Goal: Information Seeking & Learning: Learn about a topic

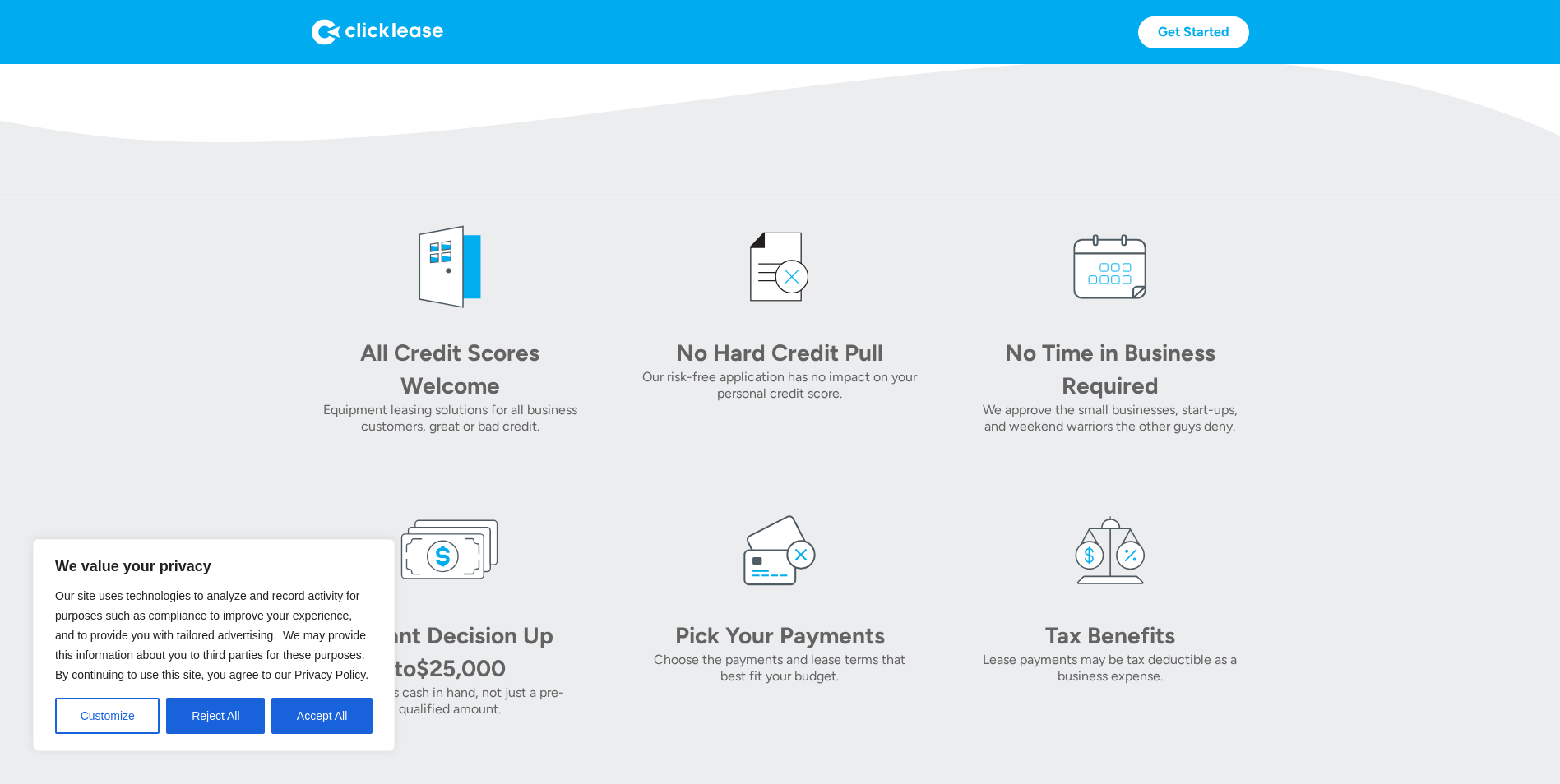
scroll to position [579, 0]
drag, startPoint x: 1544, startPoint y: 302, endPoint x: 1554, endPoint y: 265, distance: 38.3
click at [1554, 265] on section "All Credit Scores Welcome Equipment leasing solutions for all business customer…" at bounding box center [780, 465] width 1560 height 539
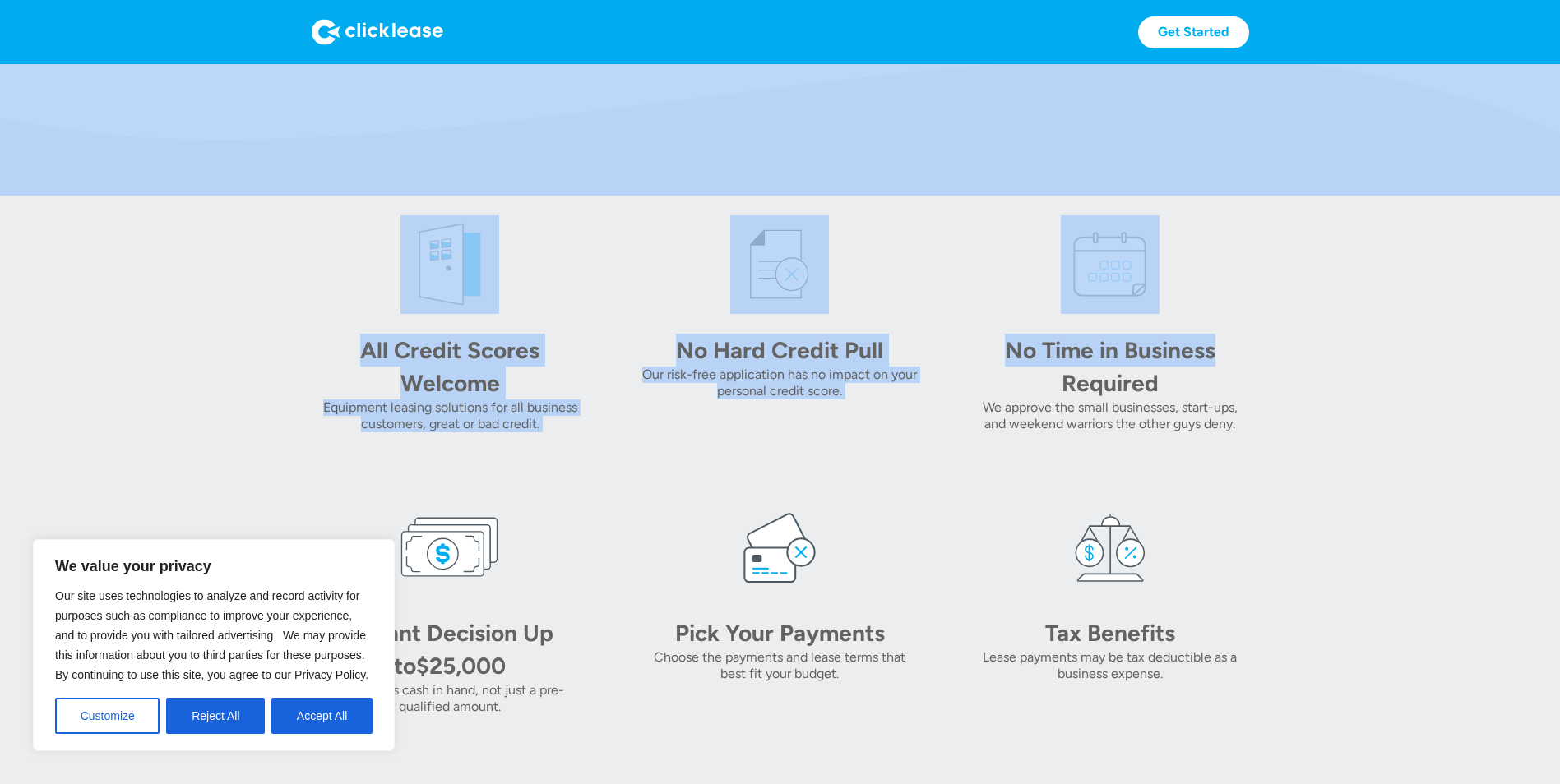
drag, startPoint x: 1547, startPoint y: 210, endPoint x: 1555, endPoint y: 86, distance: 124.3
click at [1555, 86] on body "We value your privacy Our site uses technologies to analyze and record activity…" at bounding box center [780, 705] width 1560 height 2440
copy body "Purchase outright within the first year All Credit Scores Welcome No Hard Credi…"
